Goal: Task Accomplishment & Management: Use online tool/utility

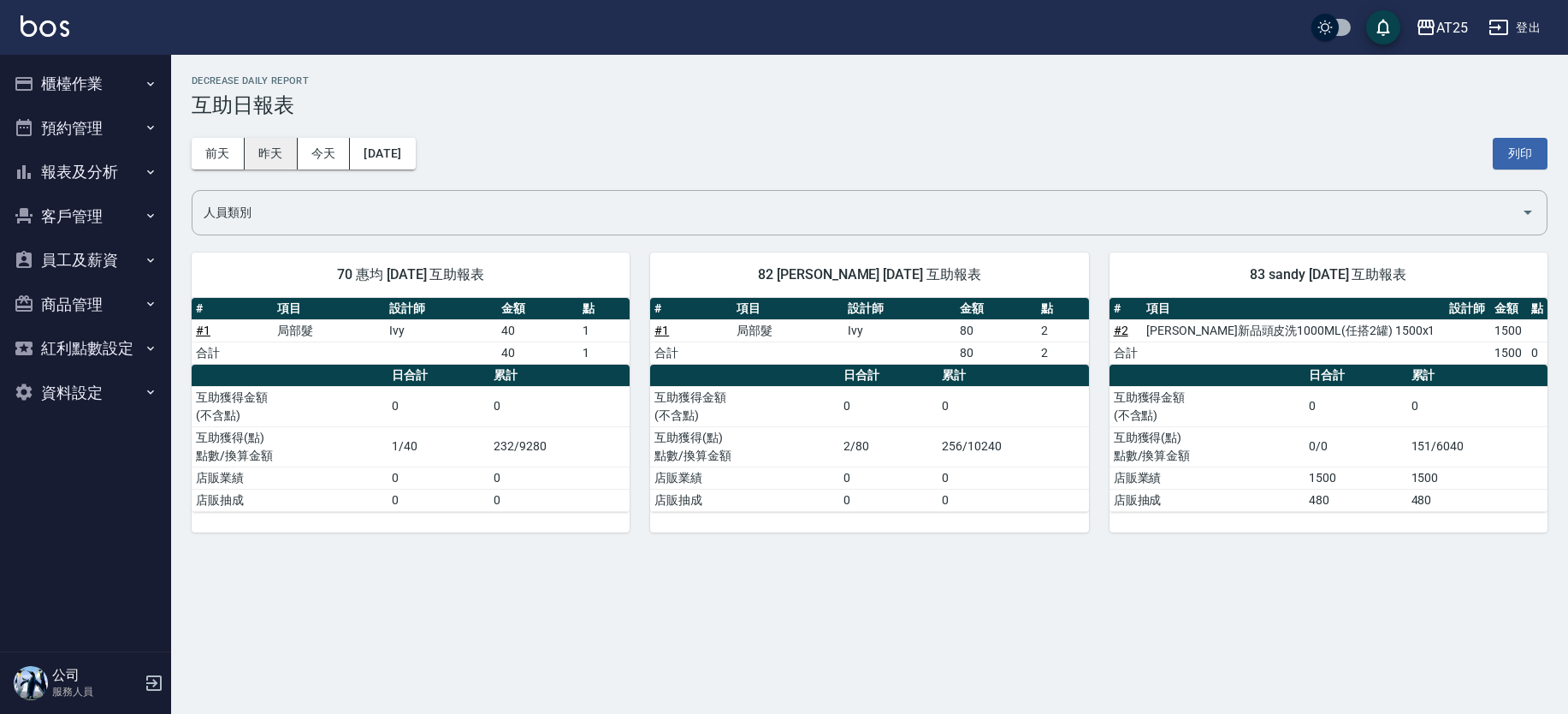
click at [285, 164] on button "昨天" at bounding box center [271, 154] width 53 height 32
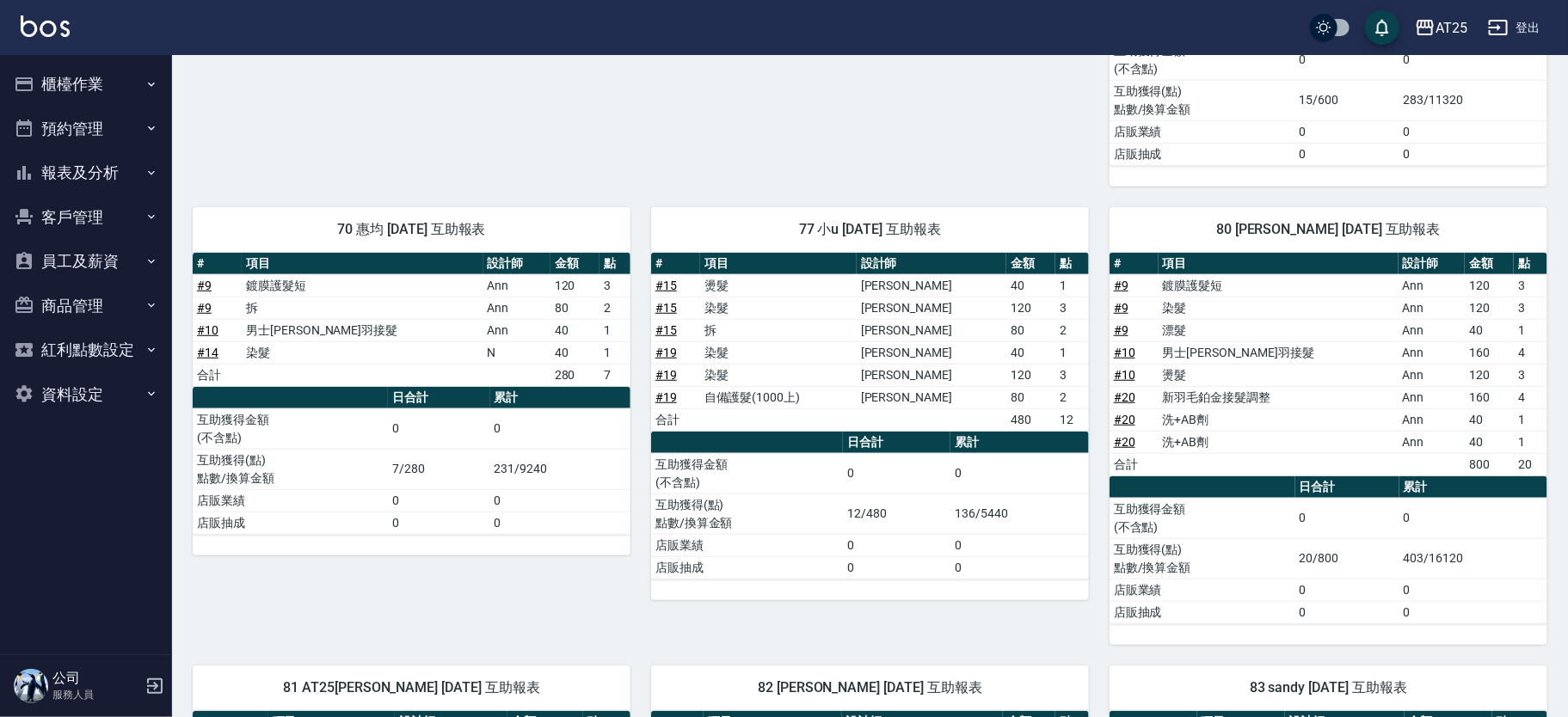
scroll to position [1001, 0]
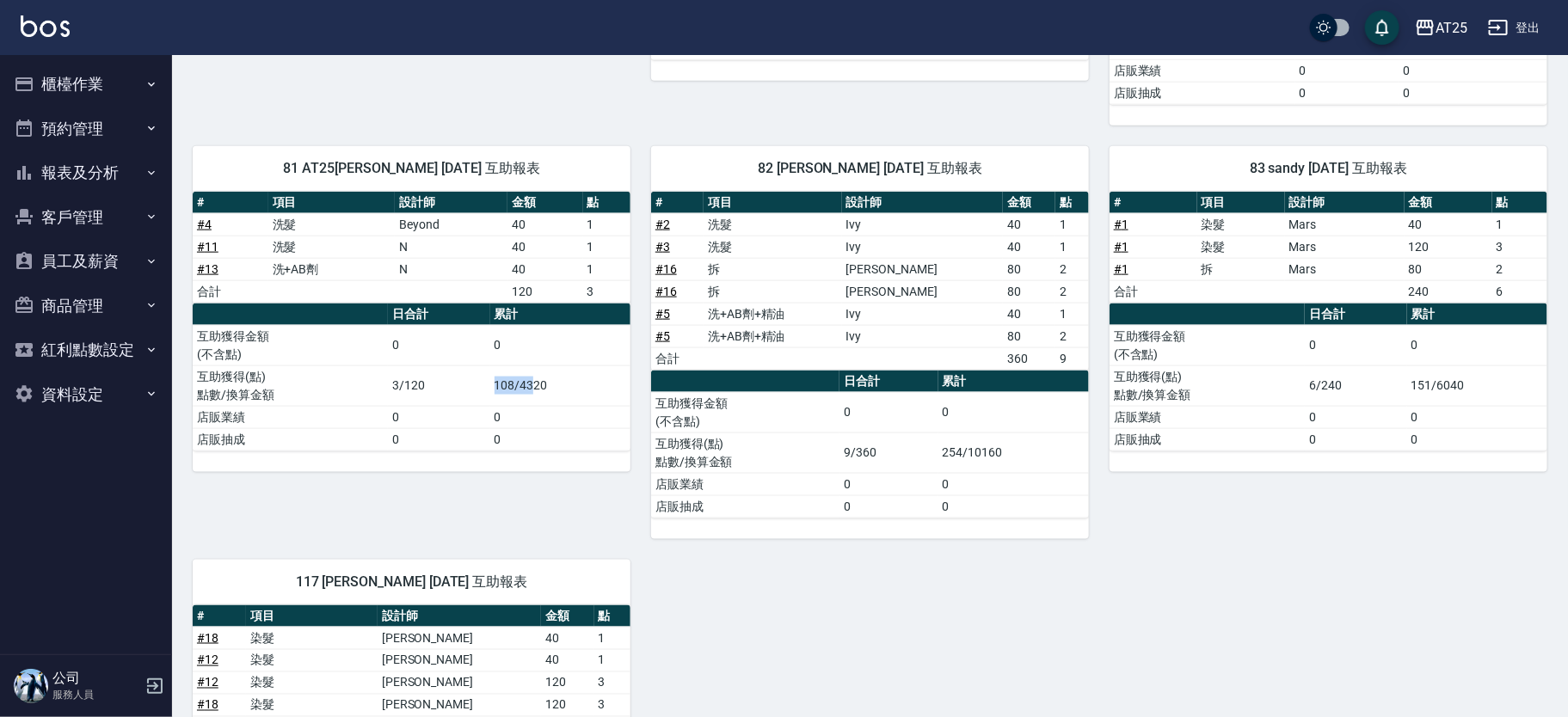
drag, startPoint x: 490, startPoint y: 392, endPoint x: 536, endPoint y: 388, distance: 46.2
click at [536, 388] on tr "互助獲得(點) 點數/換算金額 3/120 108/4320" at bounding box center [411, 385] width 438 height 41
click at [550, 398] on td "108/4320" at bounding box center [560, 385] width 141 height 41
drag, startPoint x: 488, startPoint y: 384, endPoint x: 508, endPoint y: 384, distance: 20.0
click at [508, 384] on tr "互助獲得(點) 點數/換算金額 3/120 108/4320" at bounding box center [411, 385] width 438 height 41
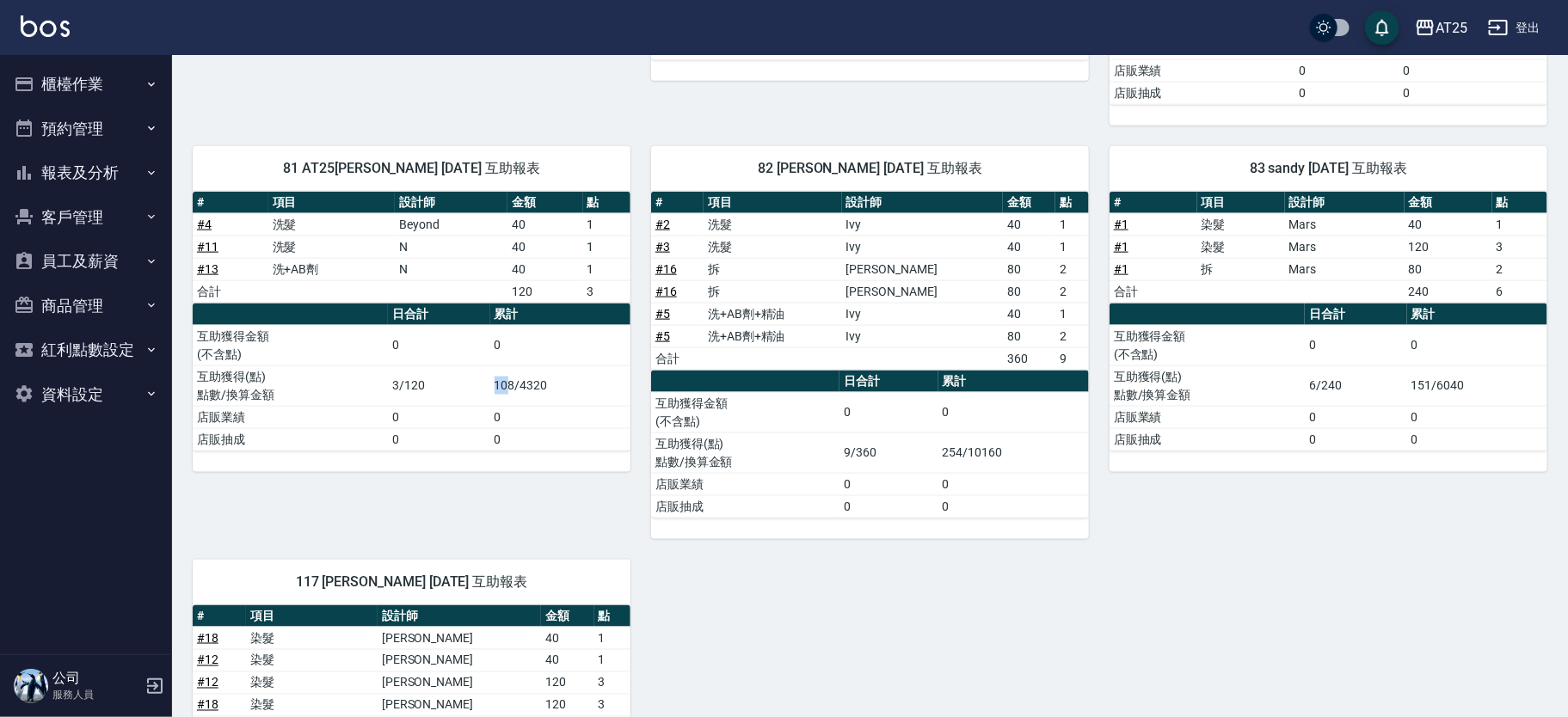
click at [509, 384] on td "108/4320" at bounding box center [560, 385] width 141 height 41
click at [514, 397] on td "108/4320" at bounding box center [560, 385] width 141 height 41
drag, startPoint x: 492, startPoint y: 384, endPoint x: 520, endPoint y: 381, distance: 28.2
click at [520, 381] on td "108/4320" at bounding box center [560, 385] width 141 height 41
click at [559, 393] on td "108/4320" at bounding box center [560, 385] width 141 height 41
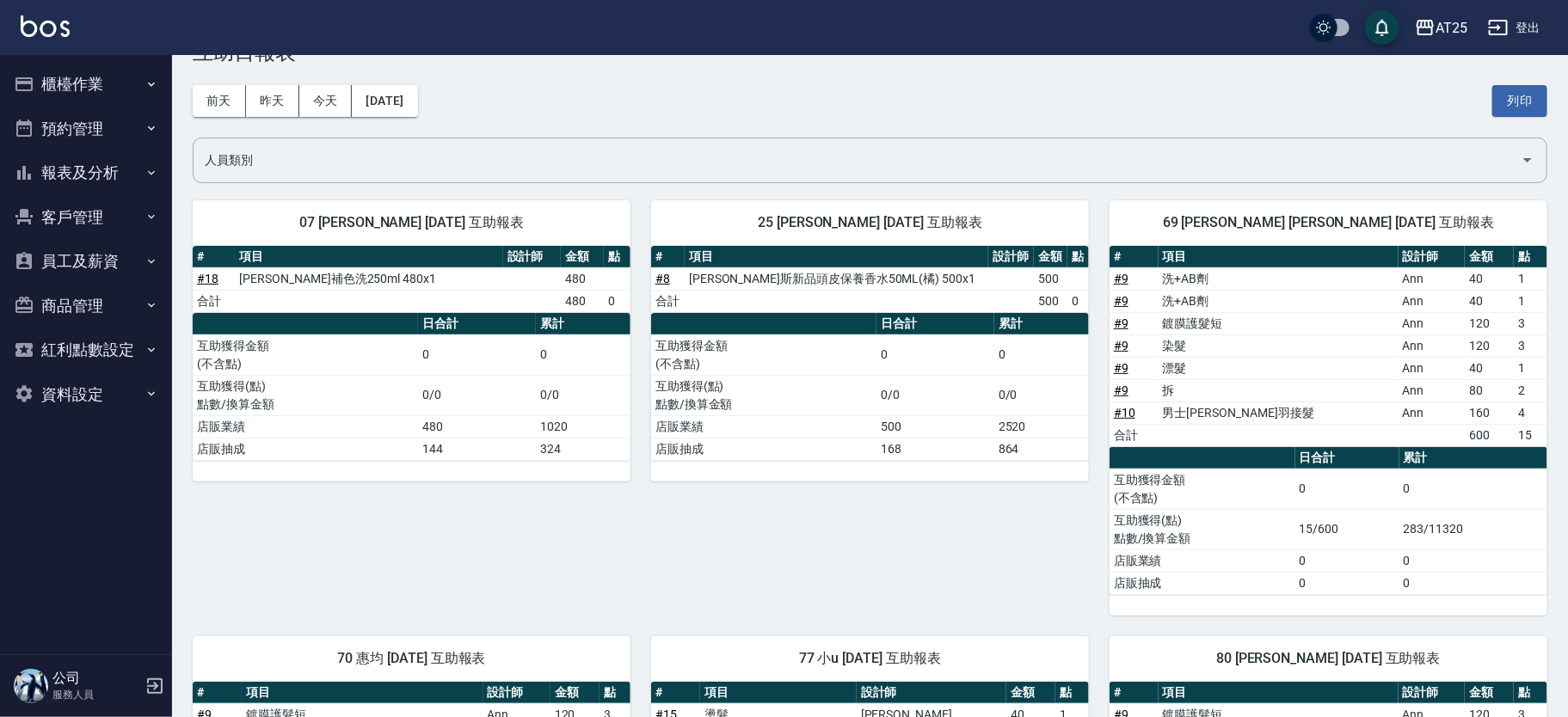
scroll to position [0, 0]
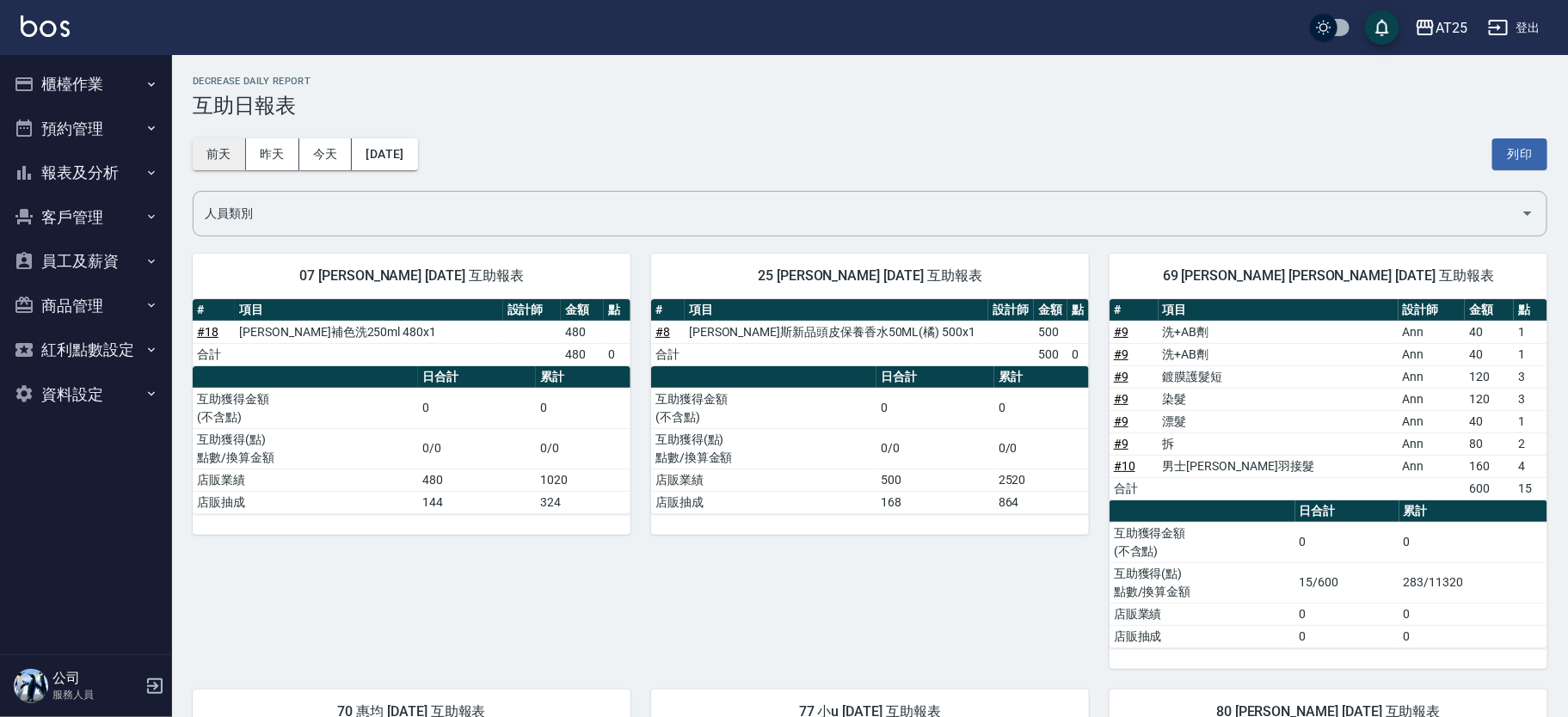
click at [196, 148] on button "前天" at bounding box center [218, 155] width 53 height 32
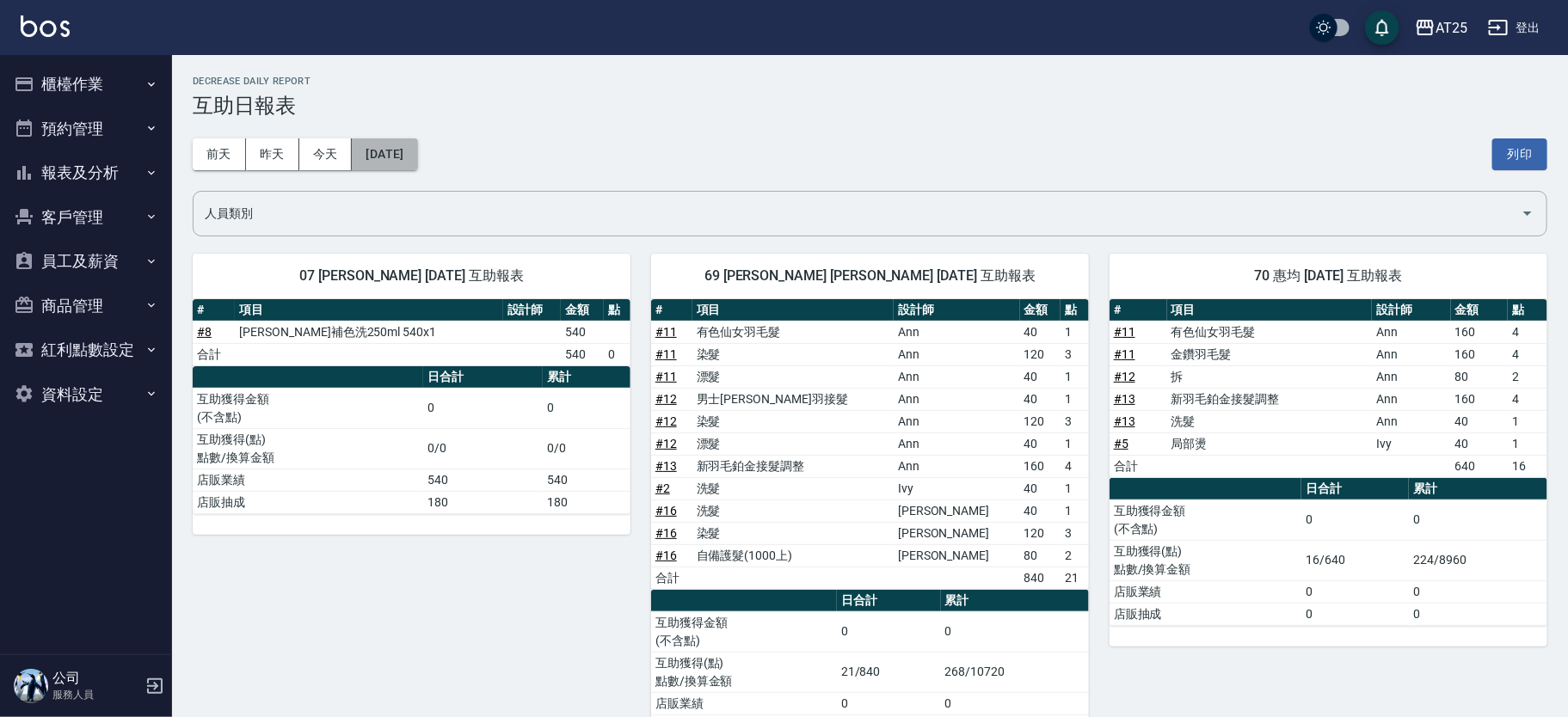
click at [383, 142] on button "2025/09/18" at bounding box center [385, 155] width 66 height 32
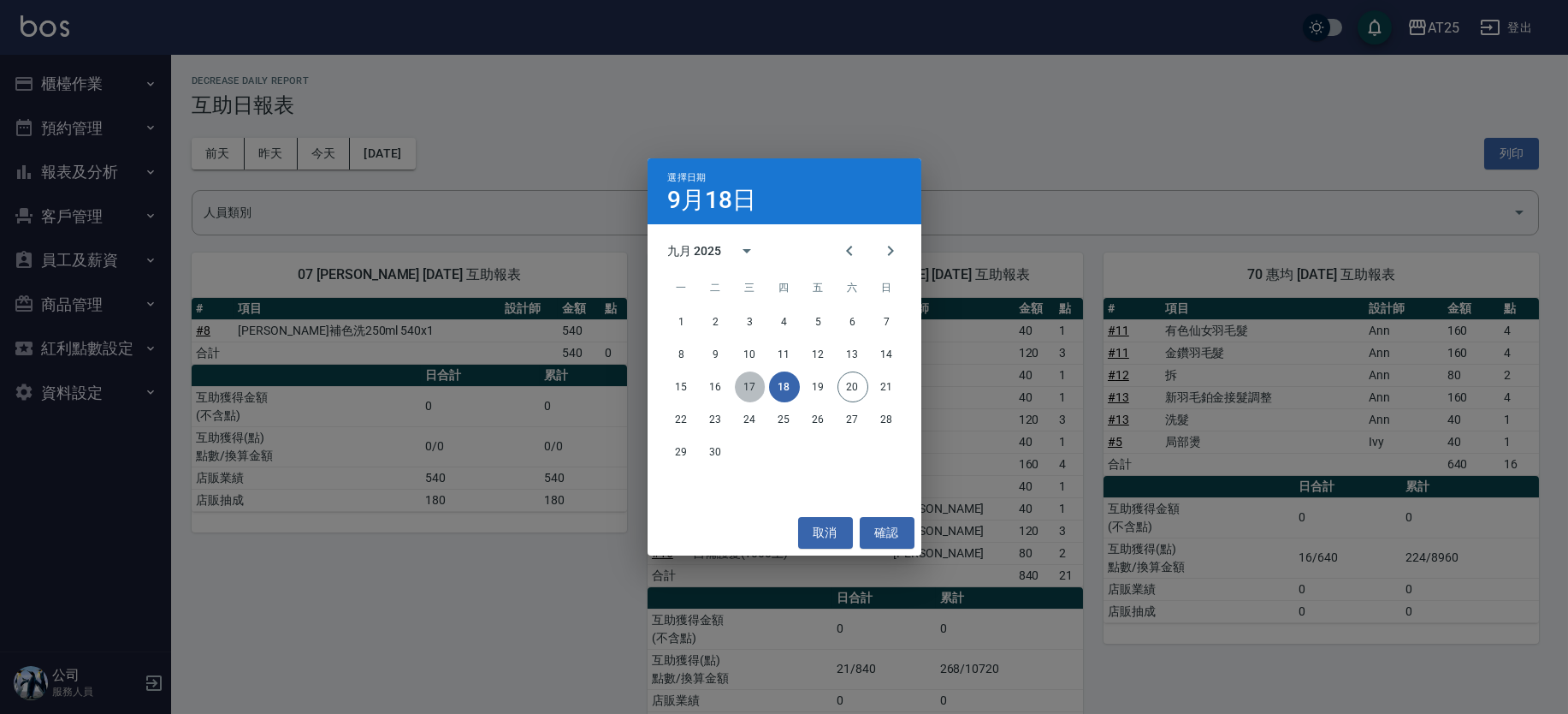
click at [756, 387] on button "17" at bounding box center [750, 386] width 31 height 31
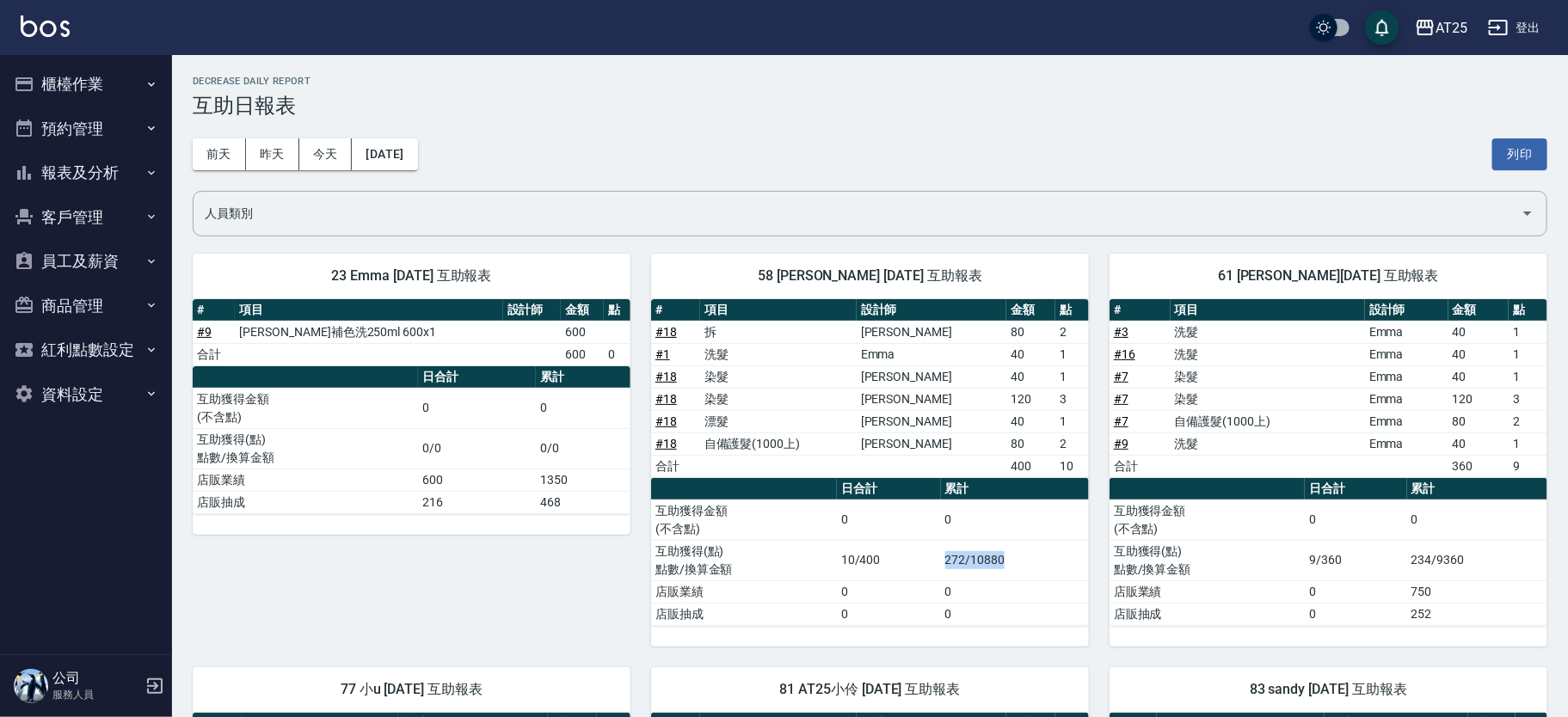
drag, startPoint x: 932, startPoint y: 552, endPoint x: 1087, endPoint y: 556, distance: 155.1
click at [1087, 556] on tr "互助獲得(點) 點數/換算金額 10/400 272/10880" at bounding box center [870, 559] width 438 height 41
click at [1062, 538] on td "0" at bounding box center [1014, 520] width 148 height 41
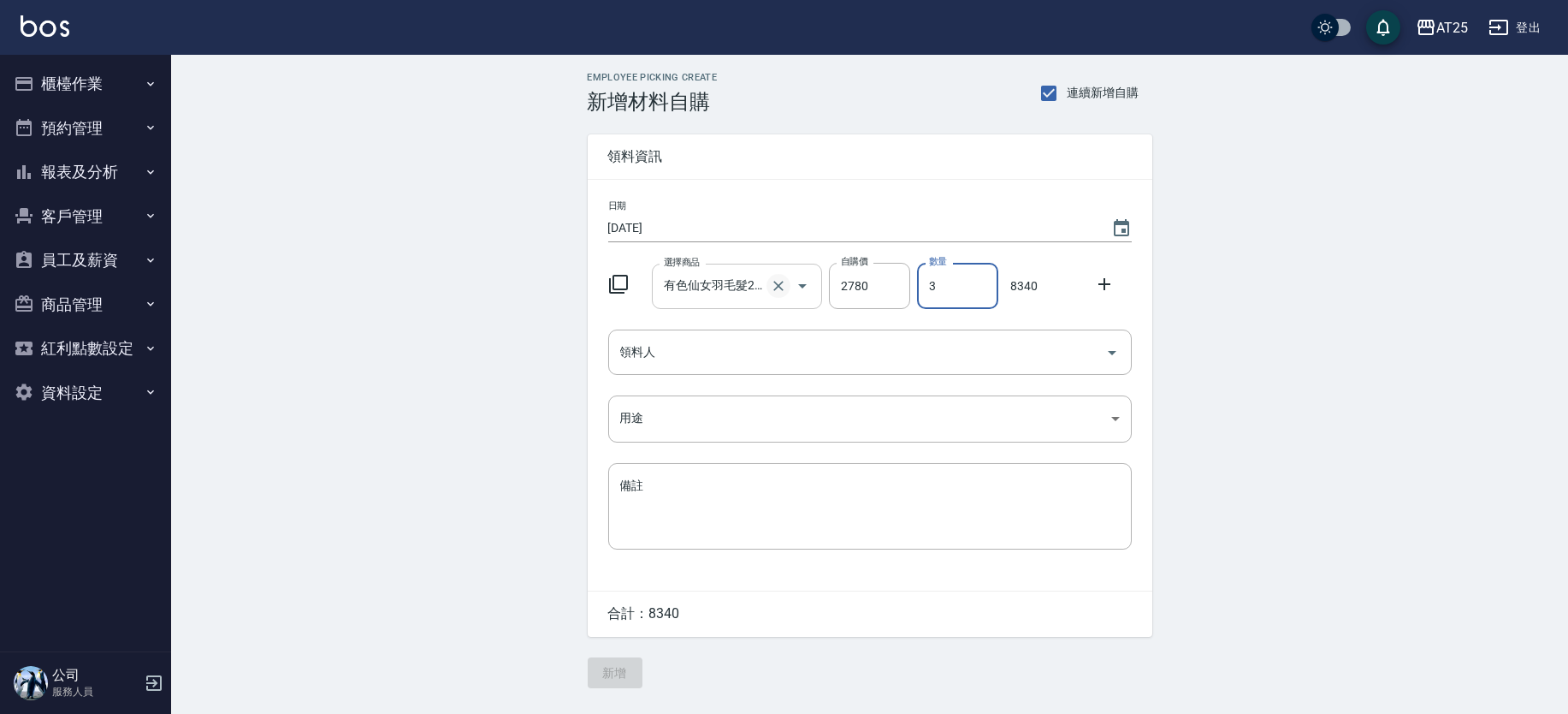
click at [783, 285] on icon "Clear" at bounding box center [778, 285] width 17 height 17
type input "0"
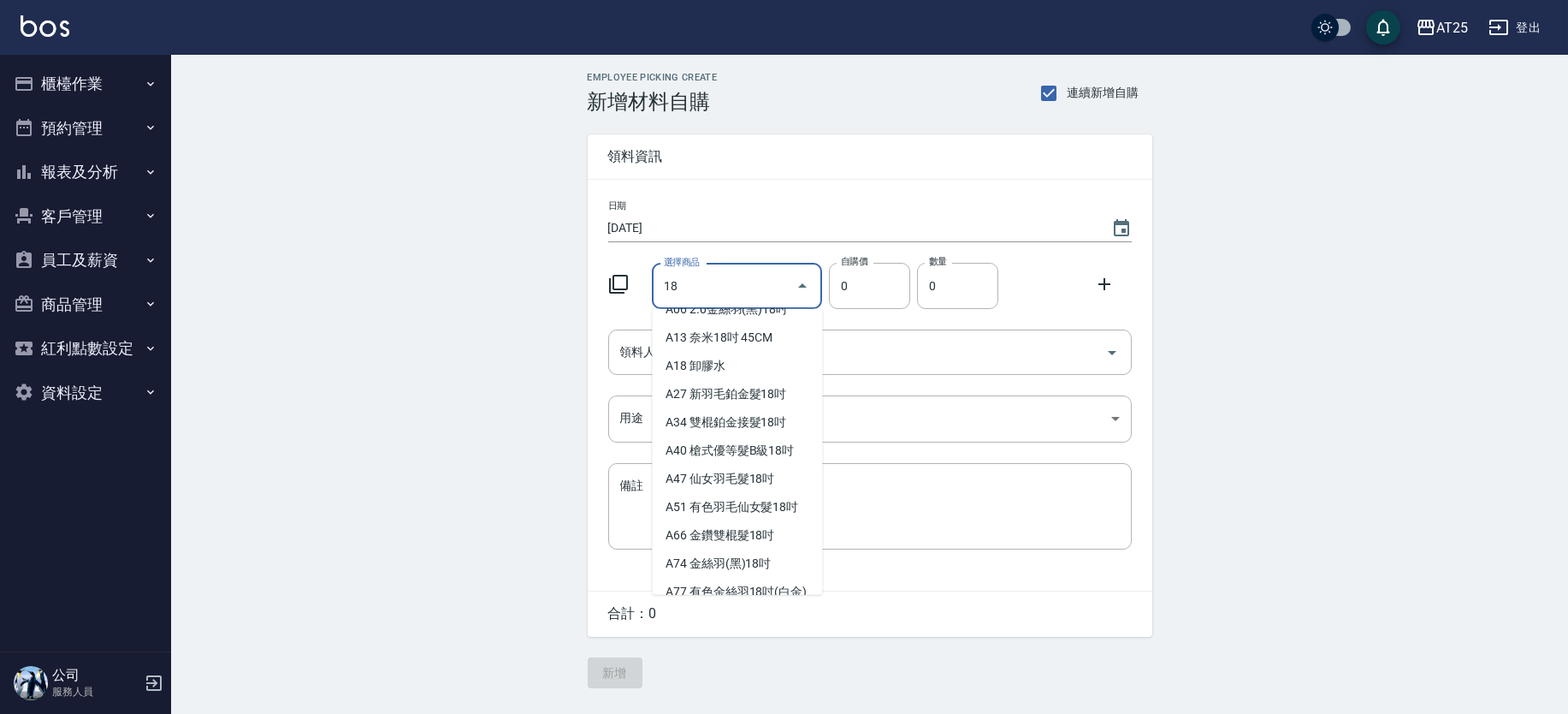
scroll to position [54, 0]
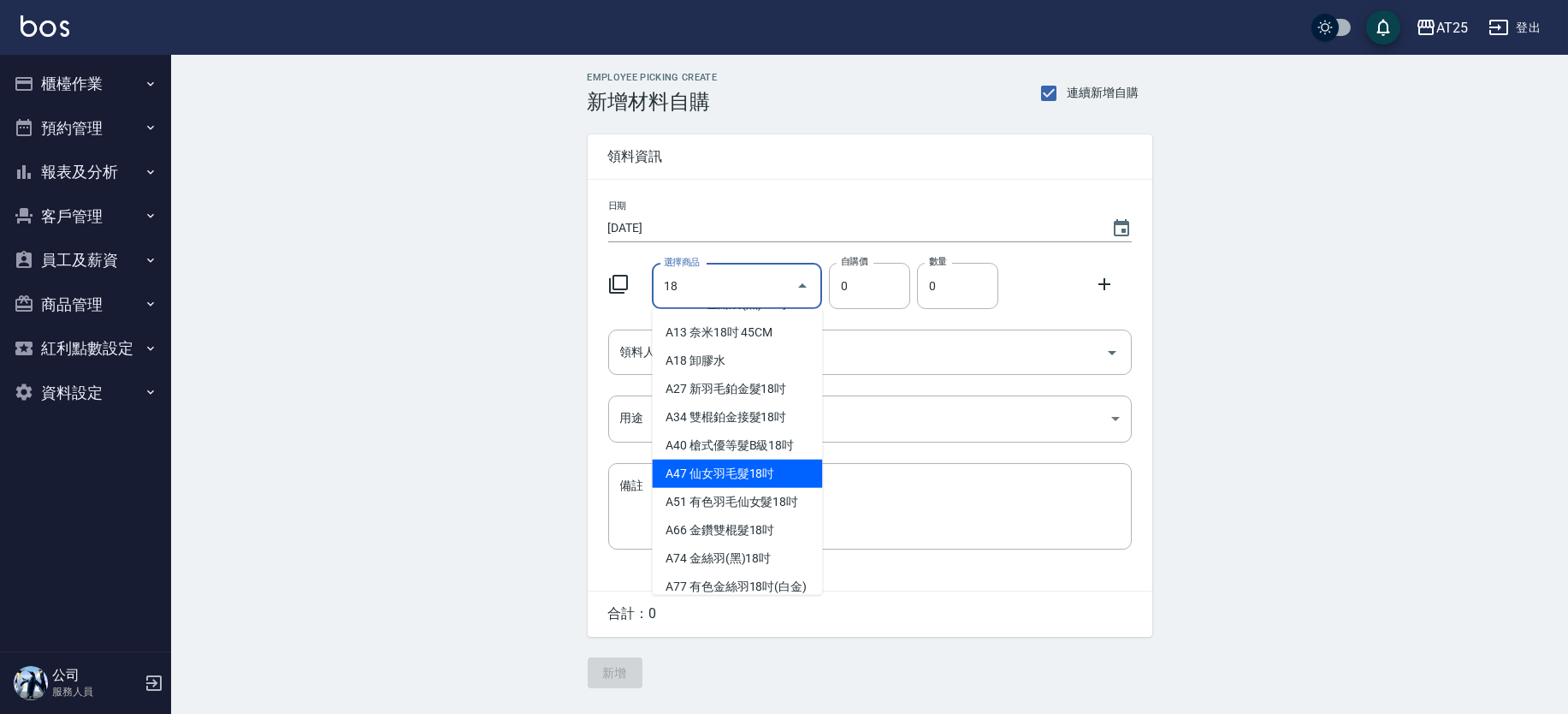
click at [802, 468] on li "A47 仙女羽毛髮18吋" at bounding box center [737, 474] width 171 height 28
type input "仙女羽毛髮18吋"
type input "2380"
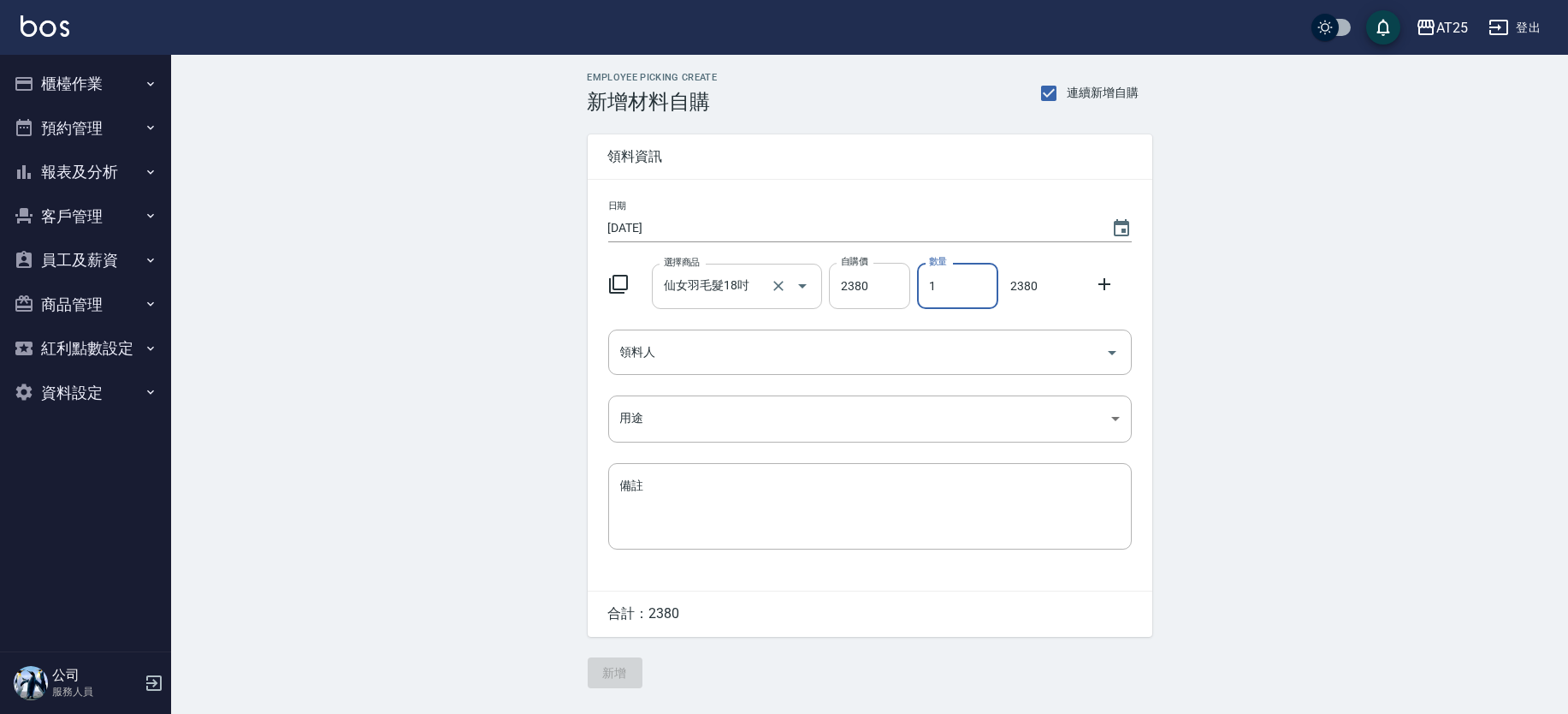
drag, startPoint x: 977, startPoint y: 283, endPoint x: 899, endPoint y: 283, distance: 78.0
click at [899, 283] on div "選擇商品 仙女羽毛髮18吋 選擇商品 自購價 2380 自購價 數量 1 數量 2380" at bounding box center [866, 282] width 530 height 53
type input "2"
click at [1025, 284] on p "4760" at bounding box center [1024, 286] width 38 height 18
